Goal: Complete Application Form: Complete application form

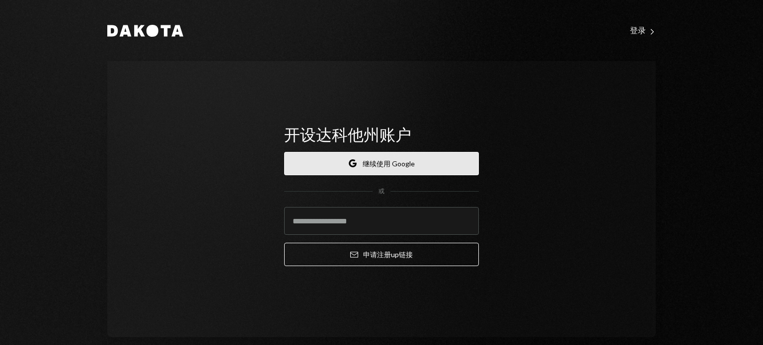
click at [379, 153] on button "Google 继续使用 Google" at bounding box center [381, 163] width 195 height 23
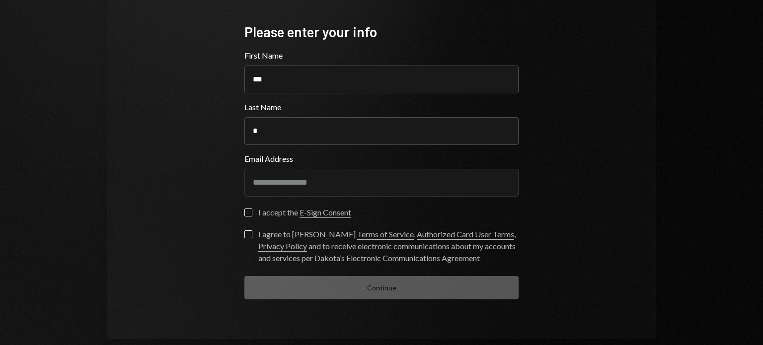
scroll to position [94, 0]
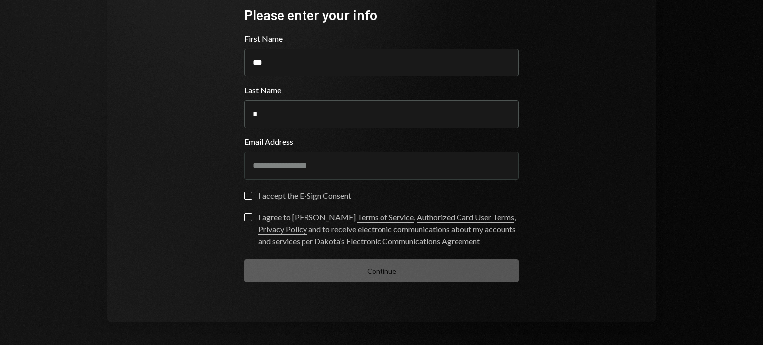
click at [246, 195] on button "I accept the E-Sign Consent" at bounding box center [248, 196] width 8 height 8
click at [247, 214] on button "I agree to [PERSON_NAME] Terms of Service , Authorized Card User Terms , Privac…" at bounding box center [248, 218] width 8 height 8
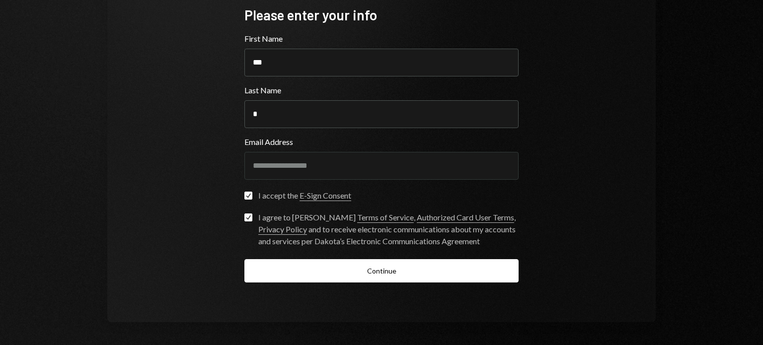
click at [378, 282] on button "Continue" at bounding box center [381, 270] width 274 height 23
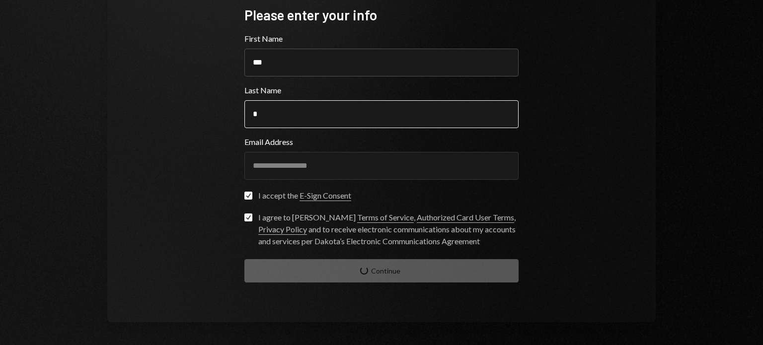
scroll to position [14, 0]
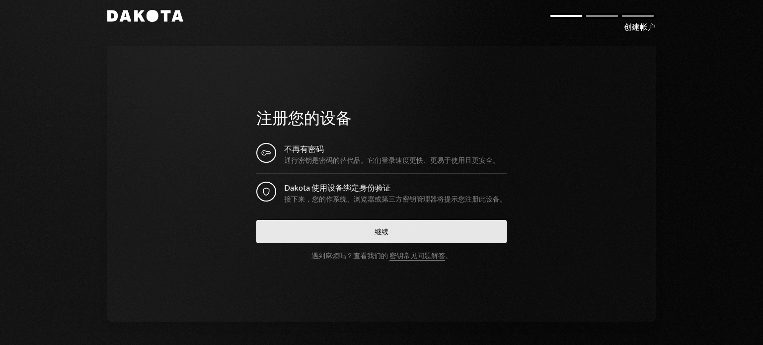
click at [349, 230] on button "继续" at bounding box center [381, 231] width 250 height 23
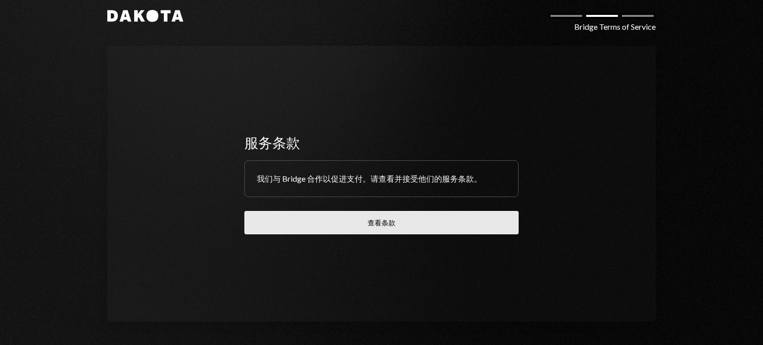
click at [395, 221] on button "查看条款" at bounding box center [381, 222] width 274 height 23
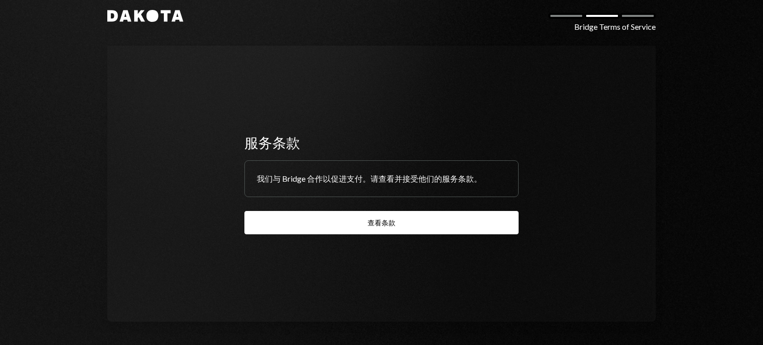
click at [634, 15] on div at bounding box center [638, 16] width 36 height 6
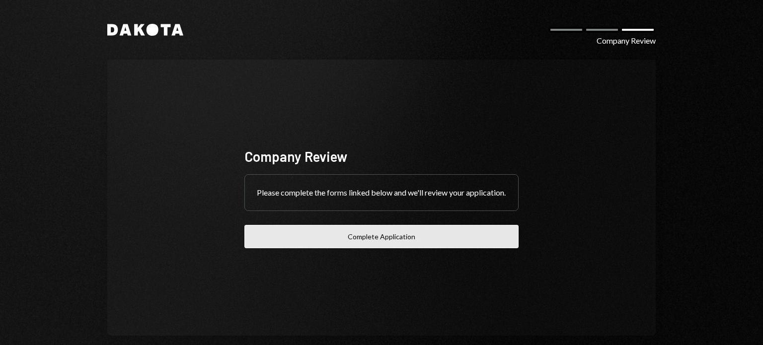
click at [382, 240] on button "Complete Application" at bounding box center [381, 236] width 274 height 23
